Goal: Task Accomplishment & Management: Manage account settings

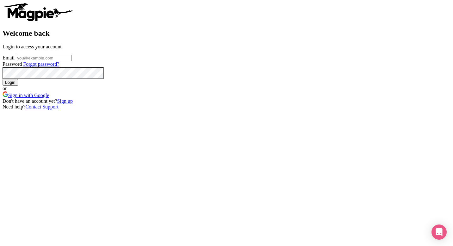
type input "[EMAIL_ADDRESS][DOMAIN_NAME]"
click at [18, 86] on input "Login" at bounding box center [11, 82] width 16 height 7
type input "Logging in..."
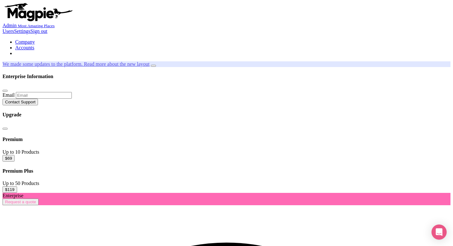
click at [34, 45] on link "Accounts" at bounding box center [24, 47] width 19 height 5
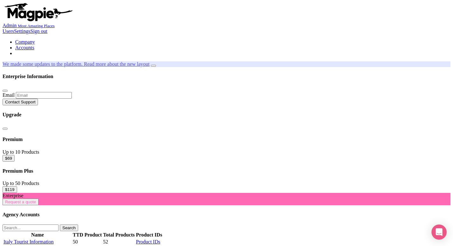
click at [54, 239] on link "Italy Tourist Information" at bounding box center [28, 241] width 50 height 5
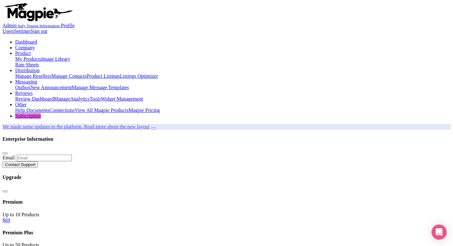
type input "gall"
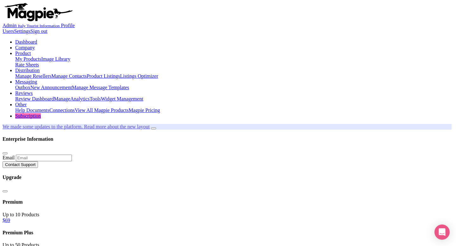
drag, startPoint x: 172, startPoint y: 123, endPoint x: 139, endPoint y: 123, distance: 33.2
paste input "40.50"
type input "40.50"
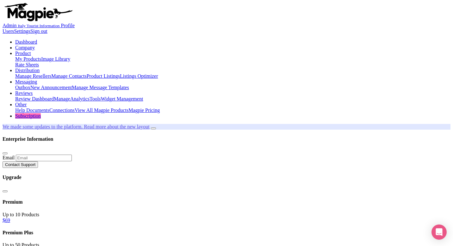
type input "mila"
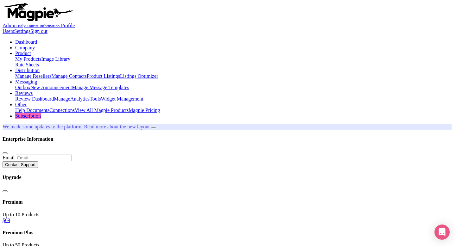
drag, startPoint x: 178, startPoint y: 126, endPoint x: 125, endPoint y: 126, distance: 53.1
drag, startPoint x: 182, startPoint y: 122, endPoint x: 127, endPoint y: 122, distance: 54.4
paste input "9.66"
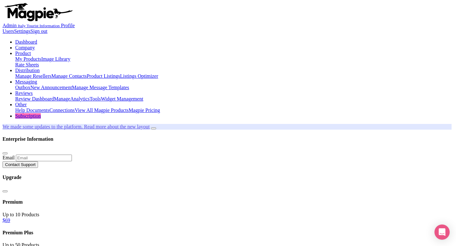
type input "9.66"
